Goal: Transaction & Acquisition: Book appointment/travel/reservation

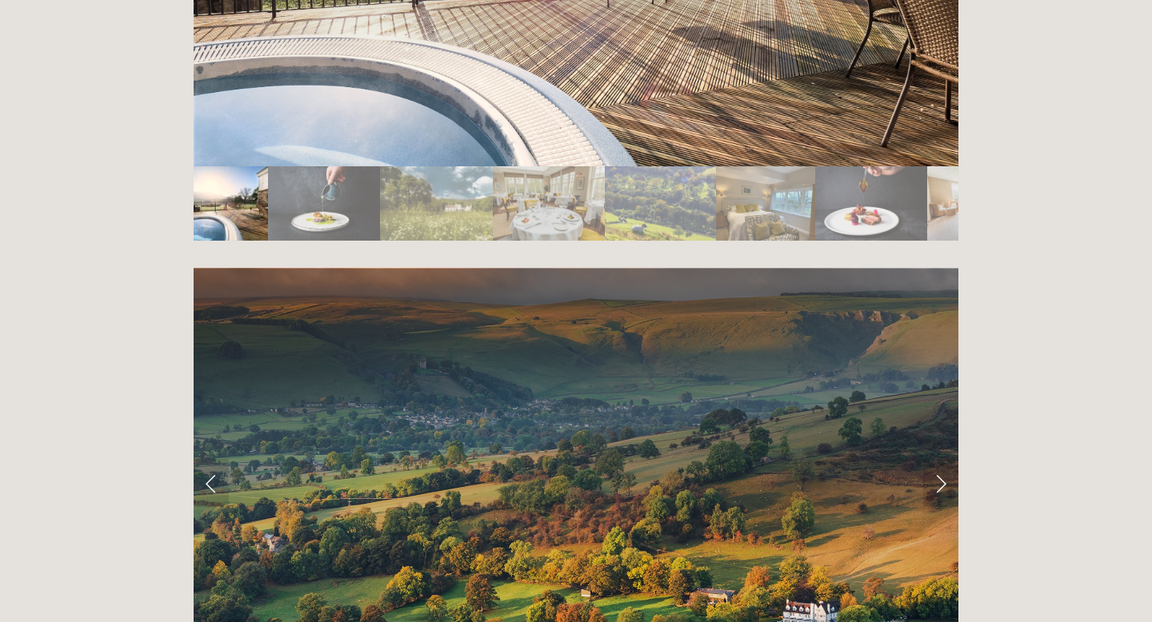
scroll to position [3303, 0]
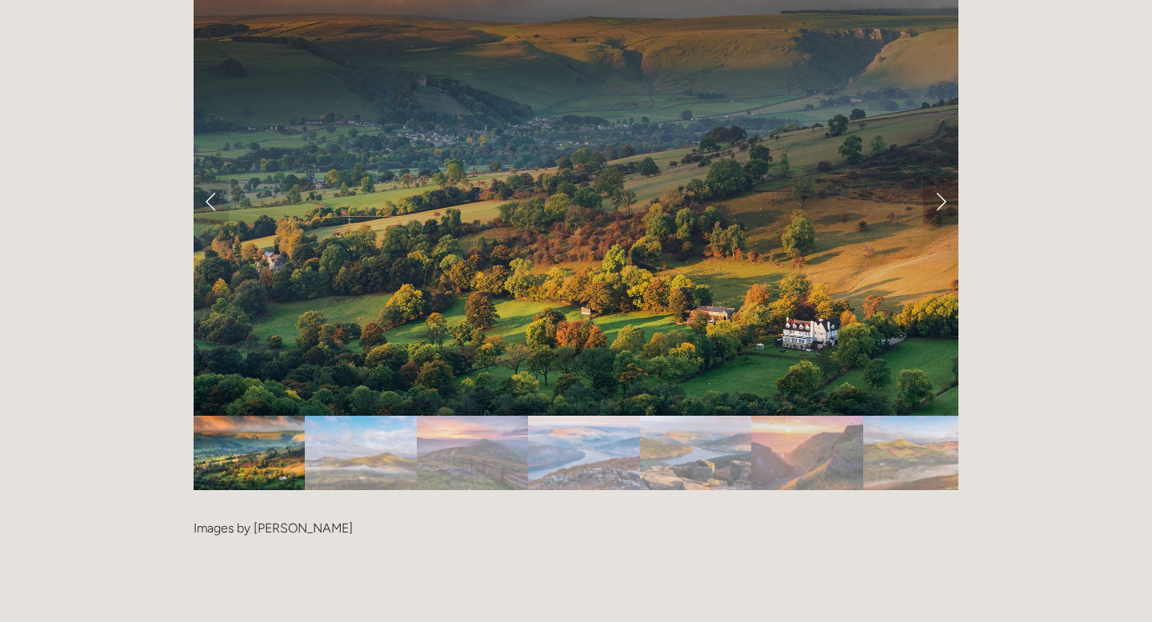
click at [937, 177] on link "Next Slide" at bounding box center [940, 201] width 35 height 48
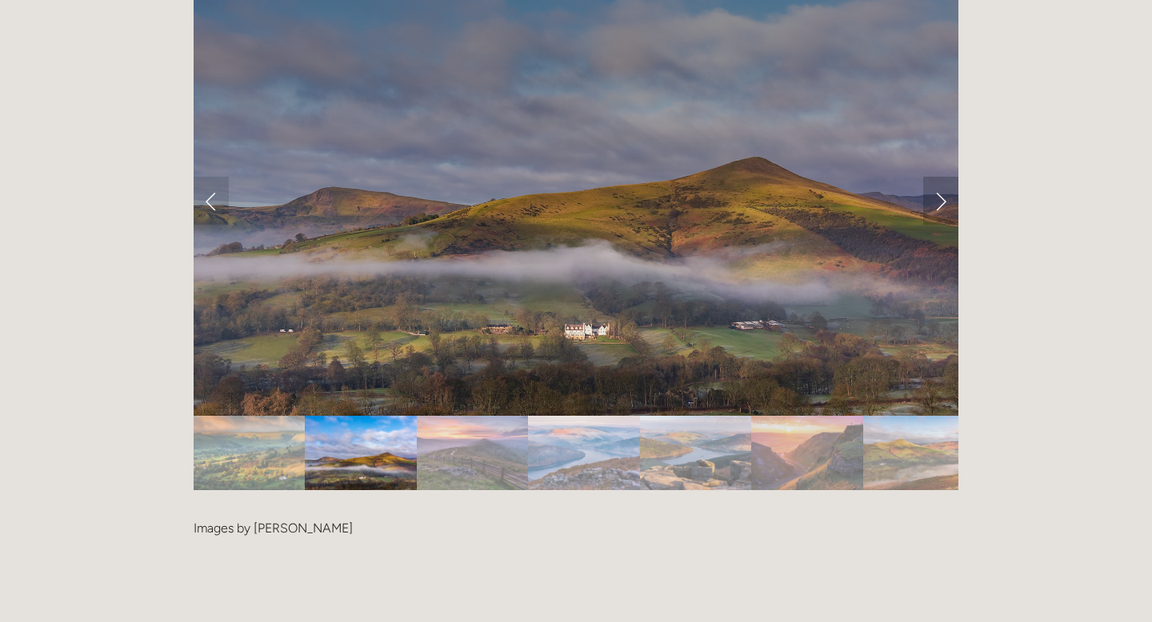
click at [941, 177] on link "Next Slide" at bounding box center [940, 201] width 35 height 48
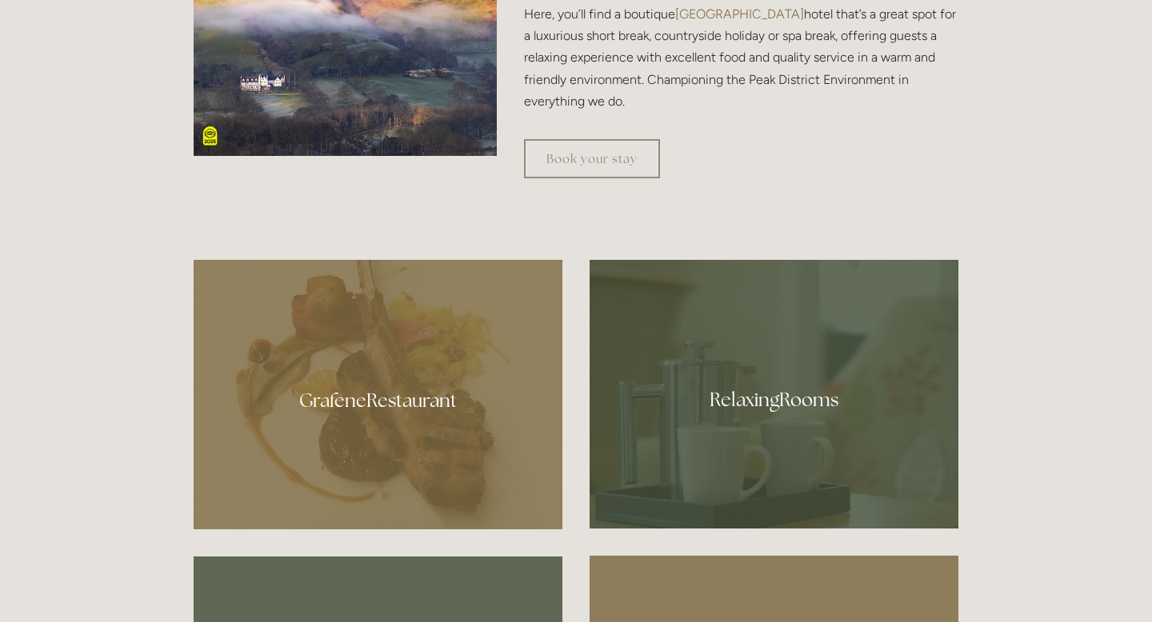
scroll to position [1114, 0]
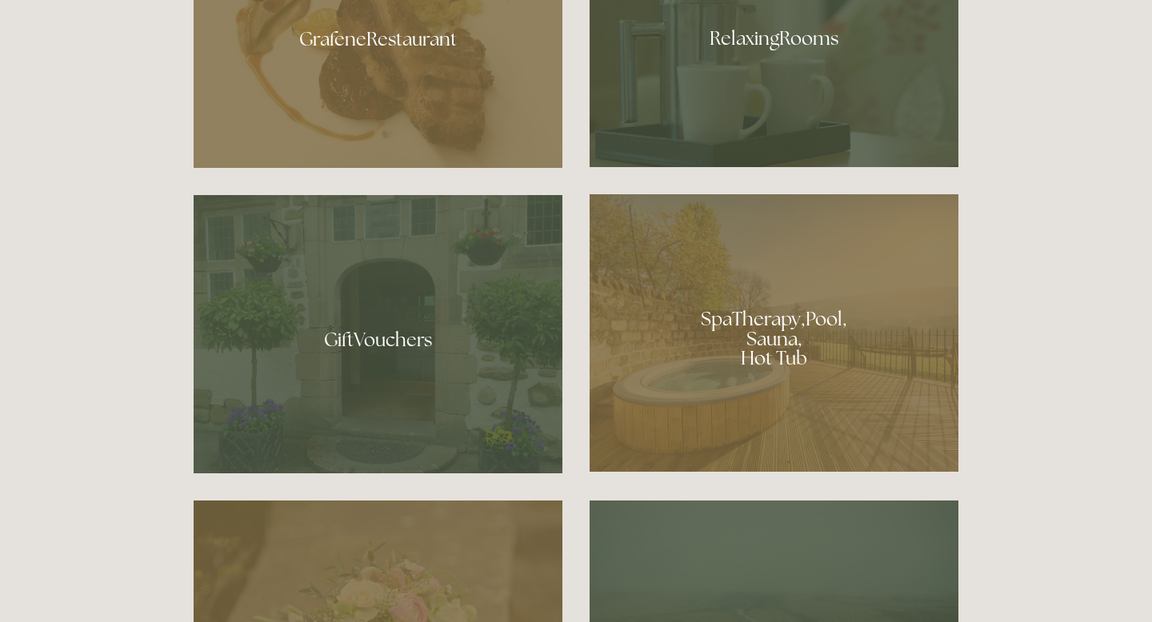
click at [769, 33] on div at bounding box center [773, 32] width 369 height 269
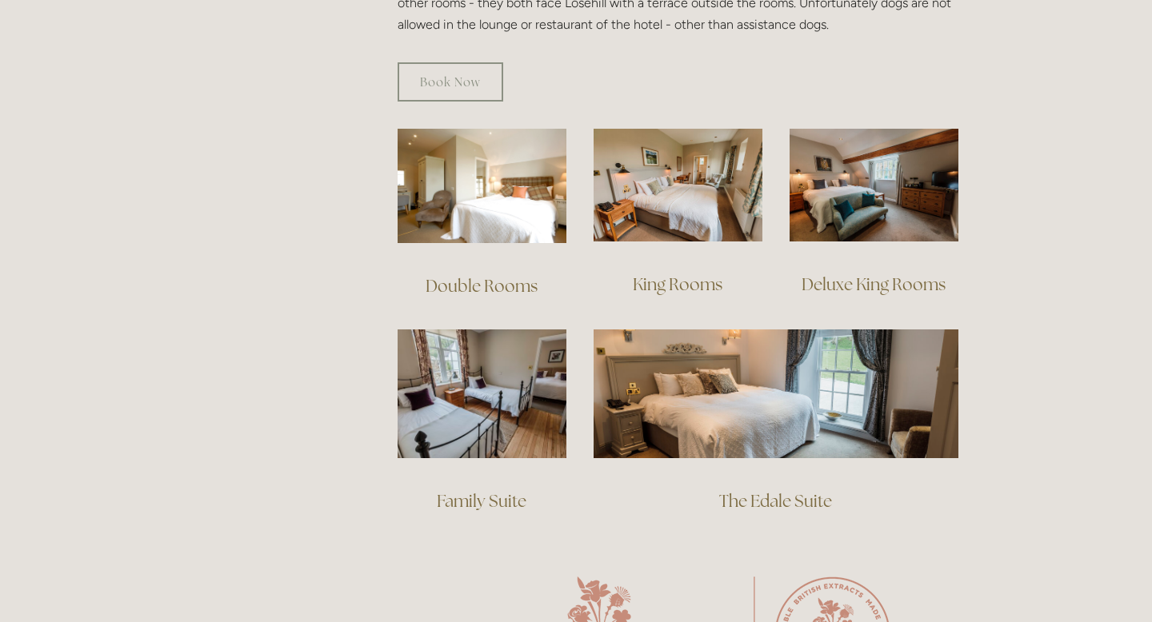
scroll to position [1046, 0]
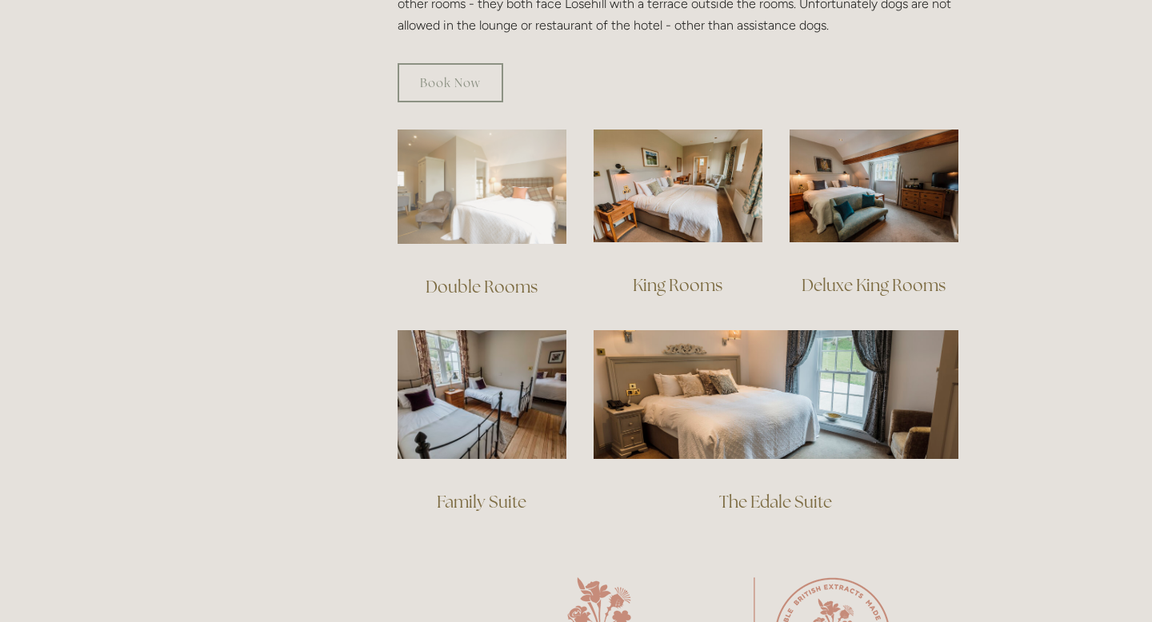
click at [545, 178] on img at bounding box center [482, 187] width 169 height 114
